Goal: Task Accomplishment & Management: Use online tool/utility

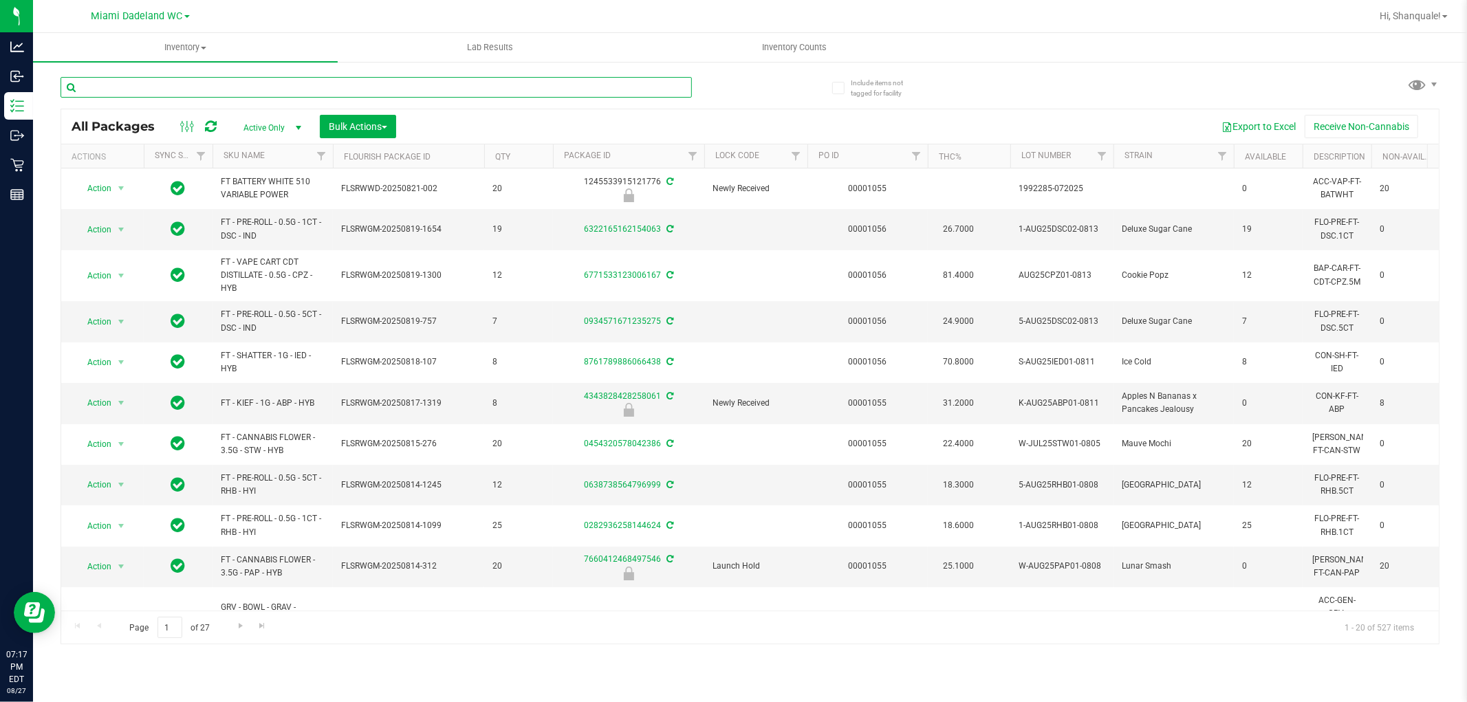
click at [543, 87] on input "text" at bounding box center [376, 87] width 631 height 21
click at [516, 88] on input "text" at bounding box center [376, 87] width 631 height 21
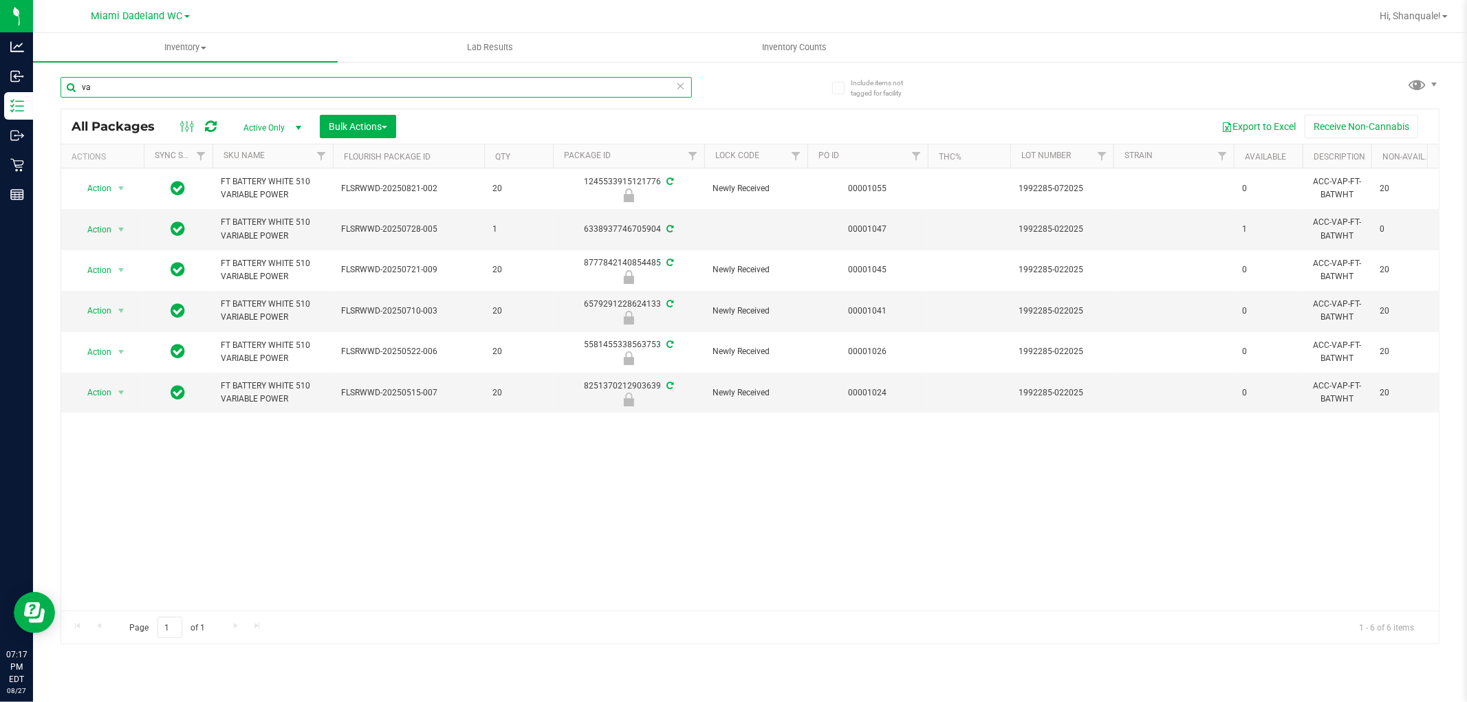
type input "v"
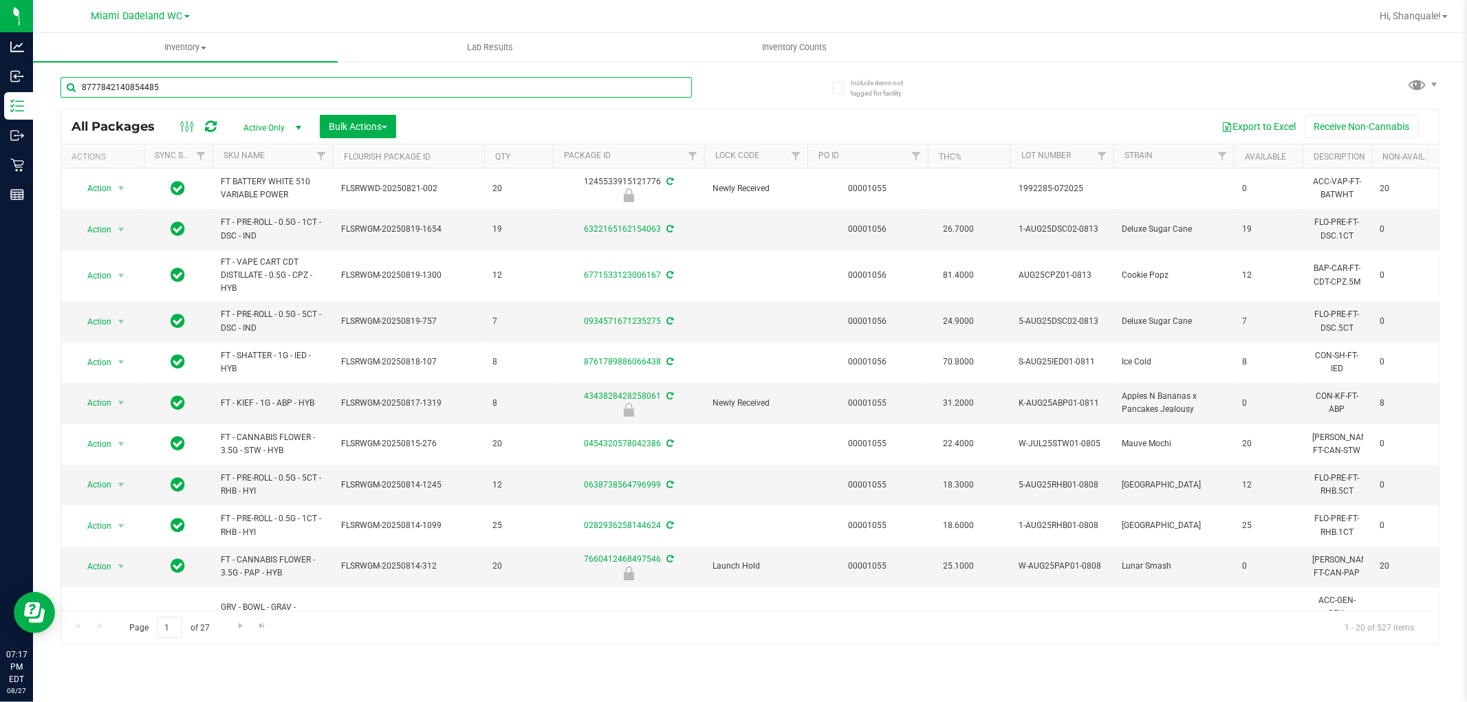
type input "8777842140854485"
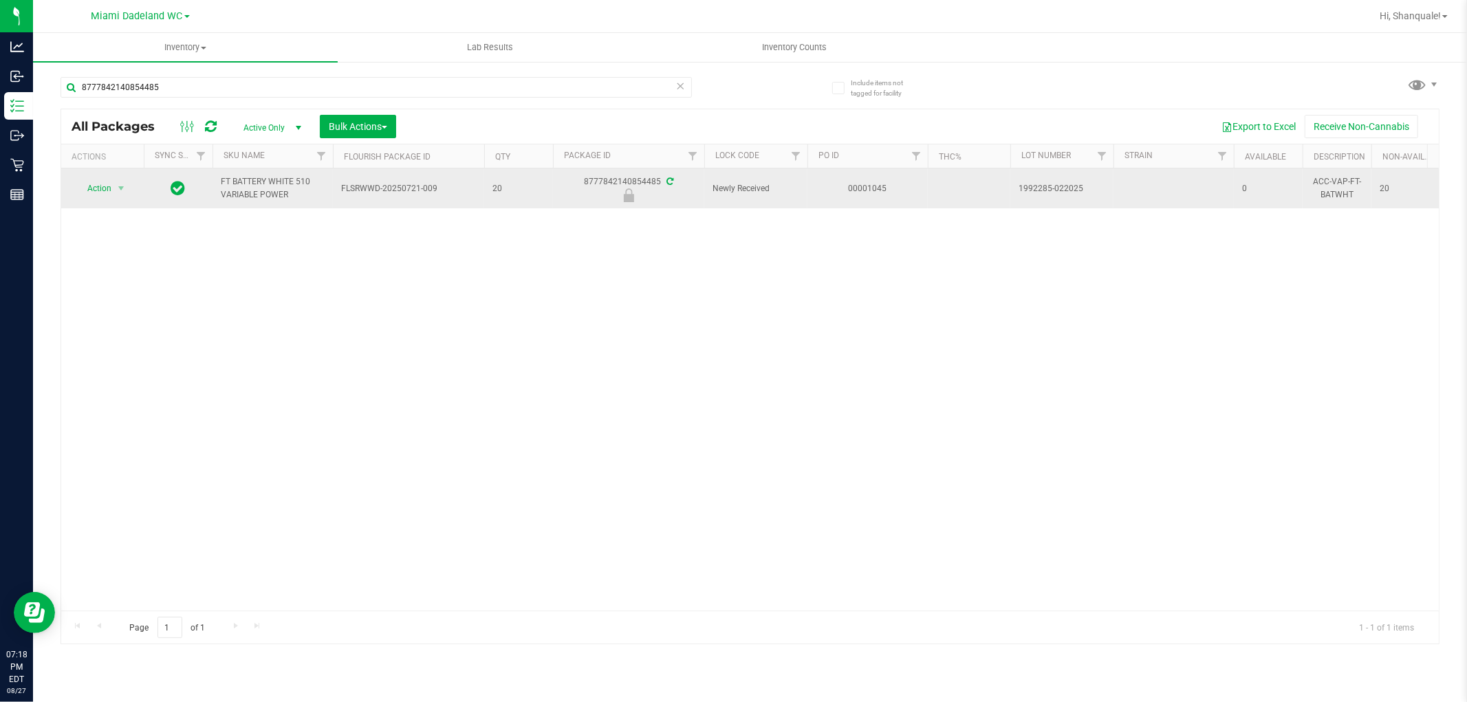
click at [99, 187] on span "Action" at bounding box center [93, 188] width 37 height 19
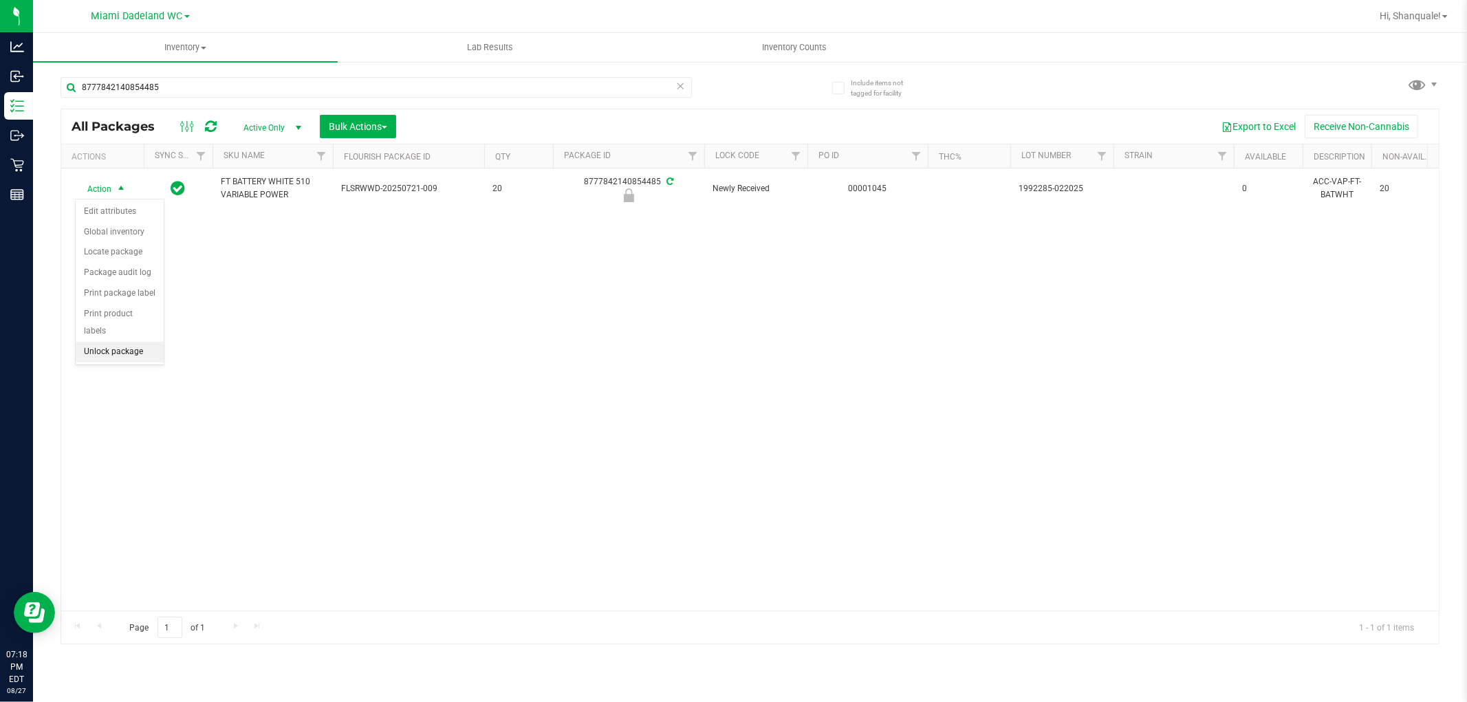
click at [101, 360] on li "Unlock package" at bounding box center [120, 352] width 88 height 21
